Goal: Task Accomplishment & Management: Manage account settings

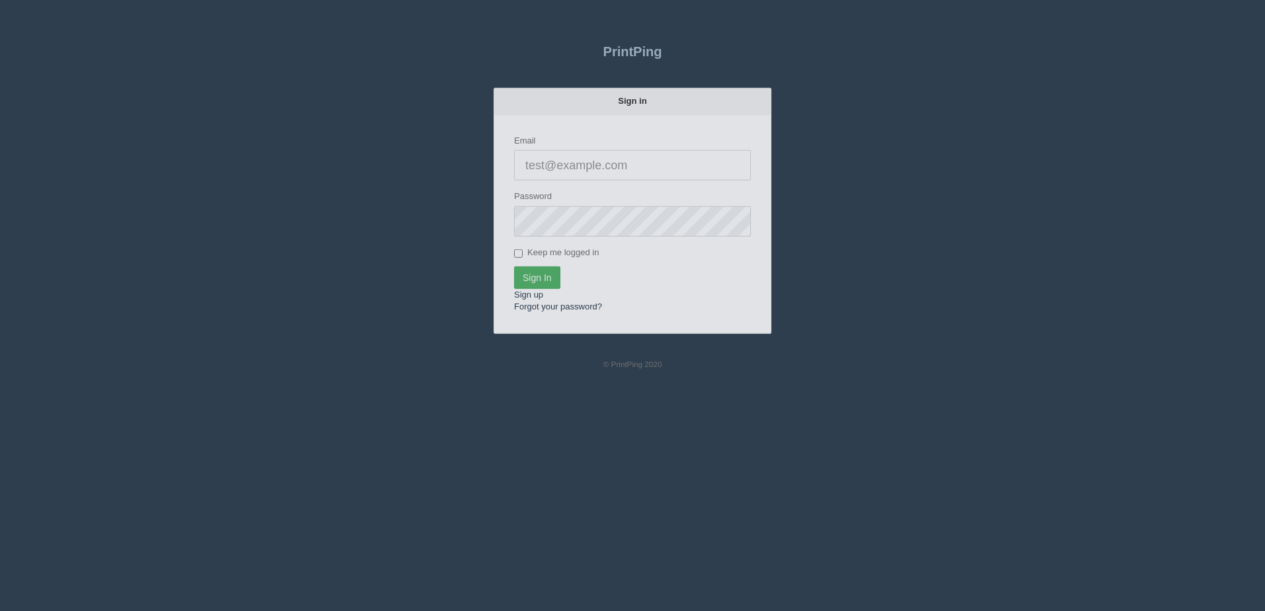
type input "[PERSON_NAME][EMAIL_ADDRESS][DOMAIN_NAME]"
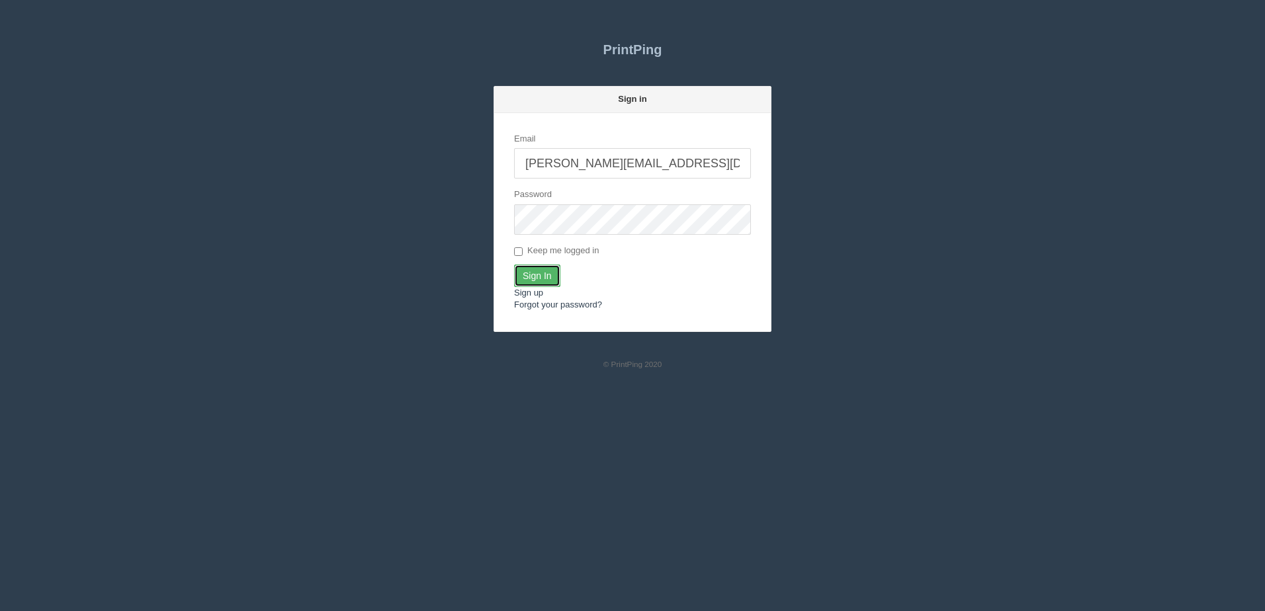
click at [532, 278] on input "Sign In" at bounding box center [537, 276] width 46 height 22
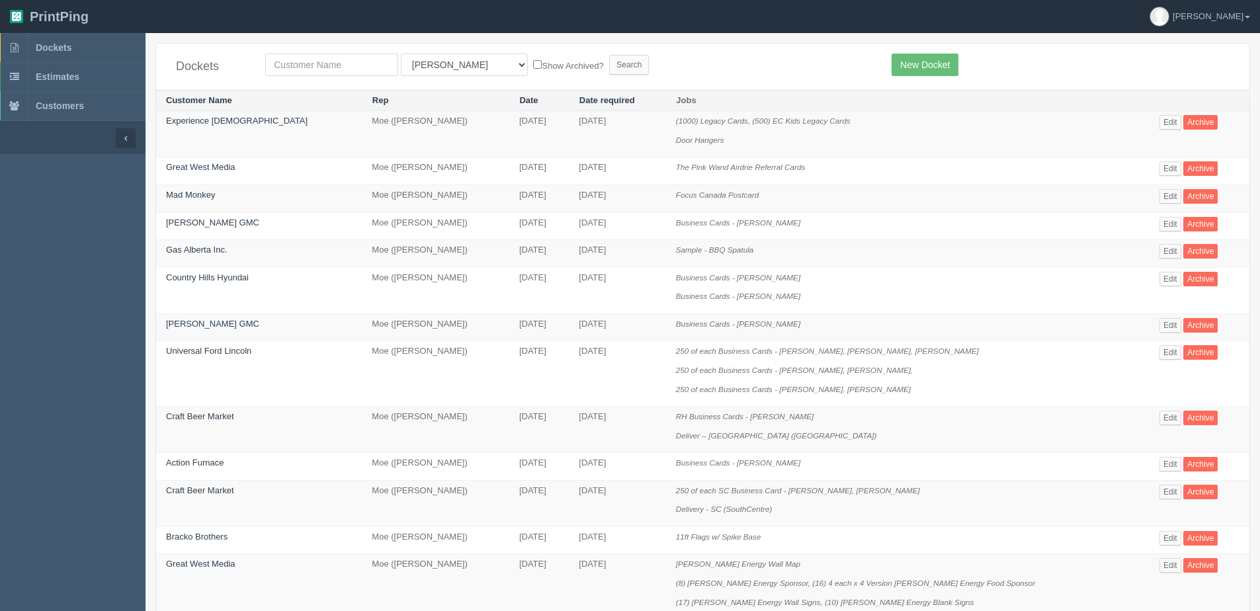
click at [303, 77] on div "Dockets All Users [PERSON_NAME] Test 1 [PERSON_NAME] [PERSON_NAME] [PERSON_NAME…" at bounding box center [702, 67] width 1093 height 46
click at [304, 65] on input "text" at bounding box center [331, 65] width 133 height 22
type input "peak"
click at [609, 55] on input "Search" at bounding box center [629, 65] width 40 height 20
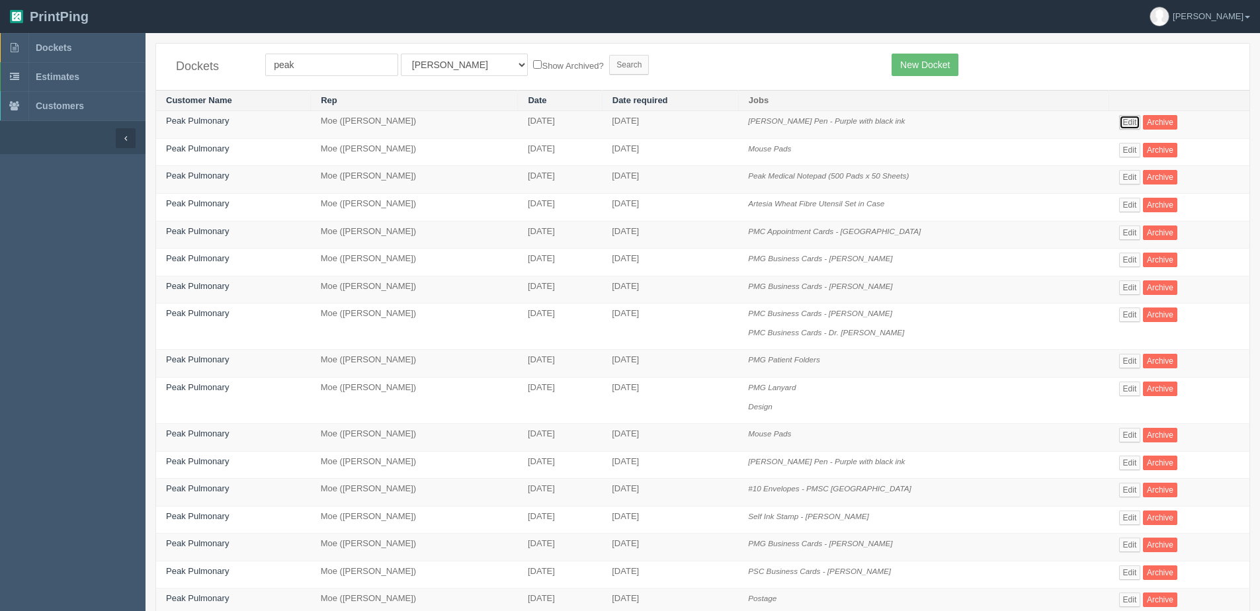
click at [1139, 121] on link "Edit" at bounding box center [1130, 122] width 22 height 15
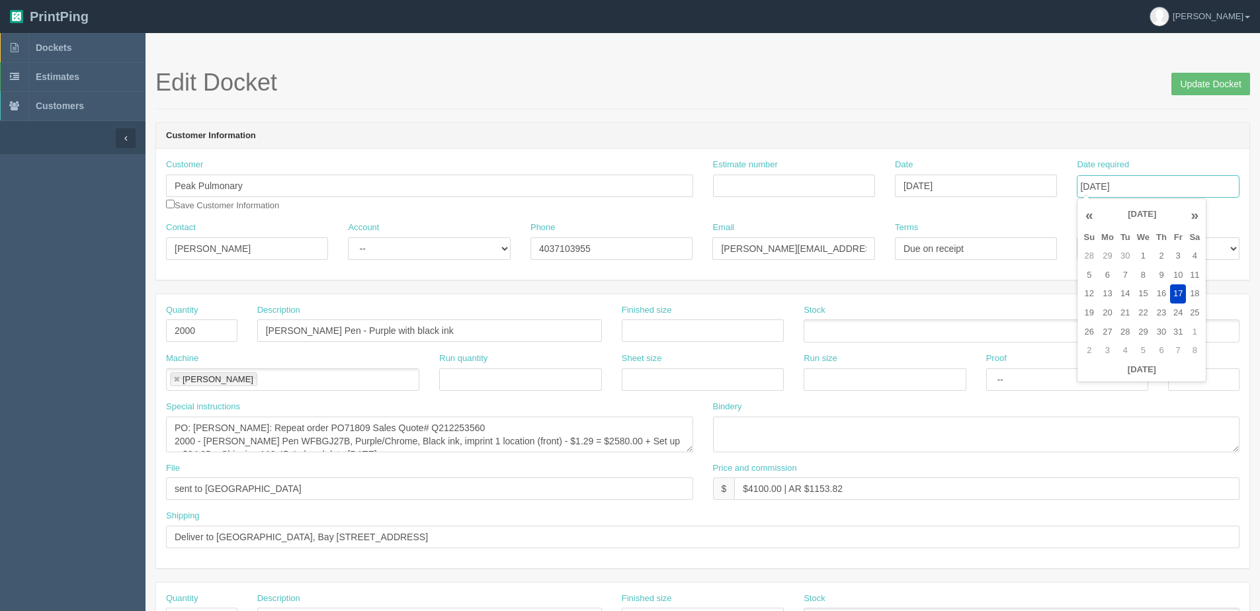
click at [1169, 177] on input "[DATE]" at bounding box center [1158, 186] width 162 height 22
click at [1179, 325] on td "31" at bounding box center [1178, 332] width 16 height 19
type input "[DATE]"
click at [1186, 72] on span "Update Docket" at bounding box center [1210, 82] width 79 height 26
click at [1232, 86] on input "Update Docket" at bounding box center [1210, 84] width 79 height 22
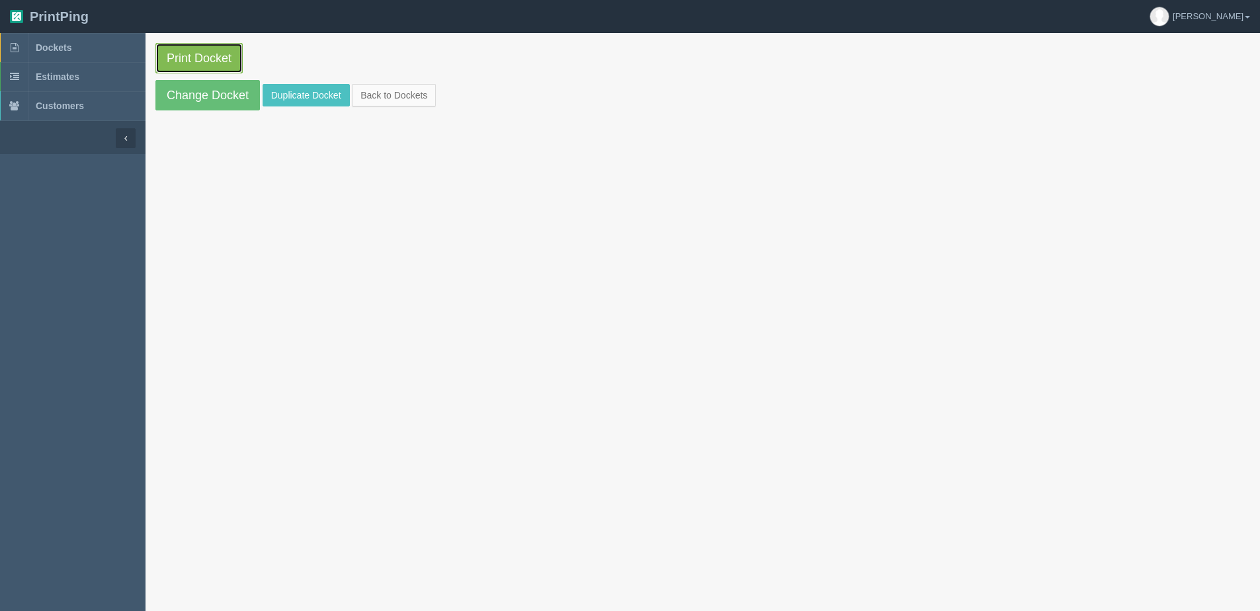
click at [208, 58] on link "Print Docket" at bounding box center [198, 58] width 87 height 30
click at [391, 96] on link "Back to Dockets" at bounding box center [394, 95] width 84 height 22
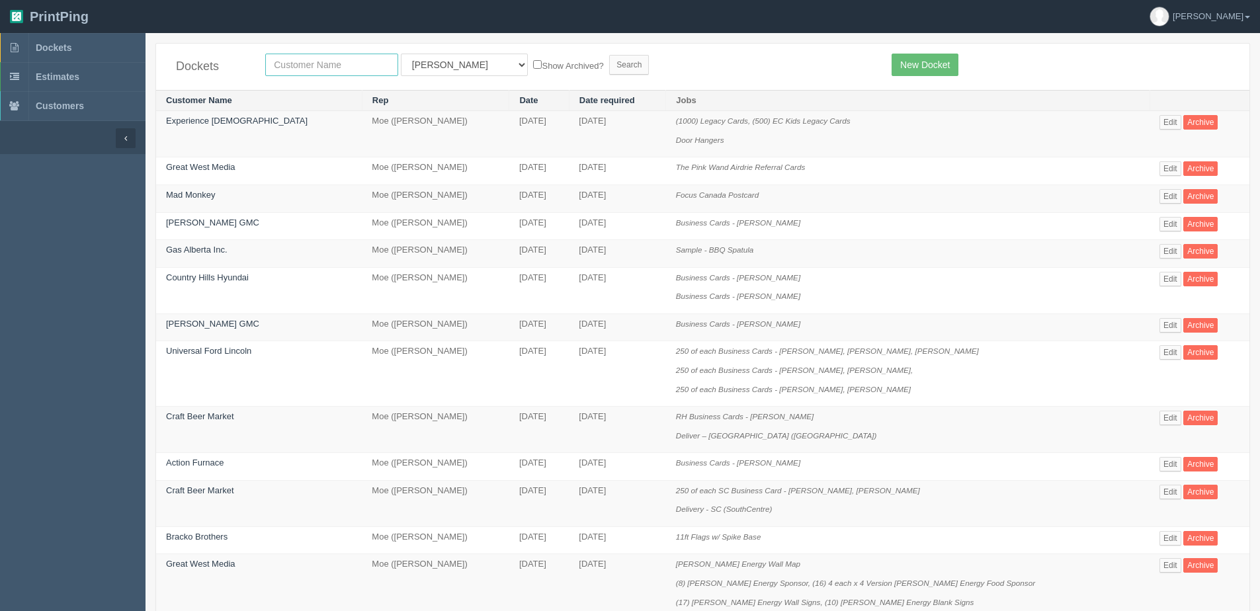
click at [381, 67] on input "text" at bounding box center [331, 65] width 133 height 22
click at [1160, 126] on link "Edit" at bounding box center [1171, 122] width 22 height 15
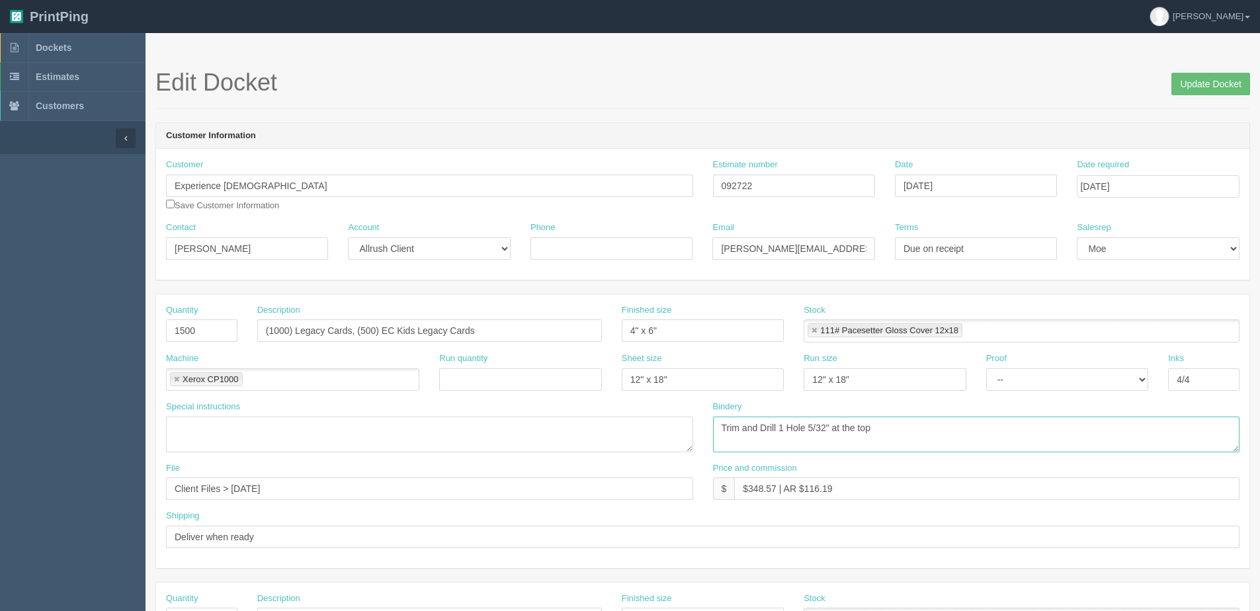
click at [808, 429] on textarea "Trim and Drill 1 Hole 5/32" at the top" at bounding box center [976, 435] width 527 height 36
type textarea "Trim and Drill 1 Hole 1/4" at the top"
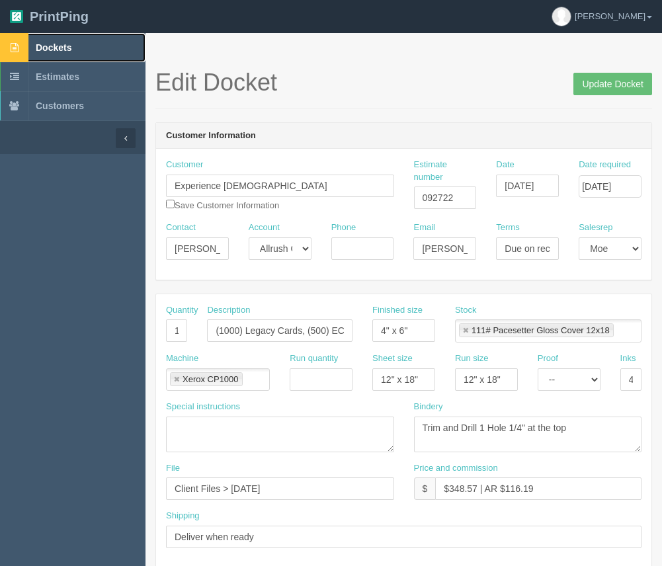
click at [69, 43] on span "Dockets" at bounding box center [54, 47] width 36 height 11
